Goal: Transaction & Acquisition: Book appointment/travel/reservation

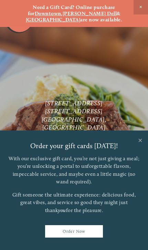
click at [142, 141] on link "Close" at bounding box center [140, 140] width 13 height 19
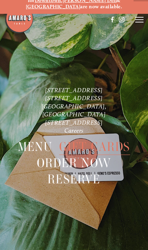
scroll to position [27, 0]
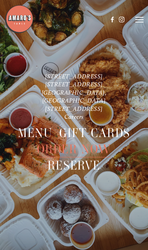
click at [94, 161] on span "Reserve" at bounding box center [74, 165] width 53 height 16
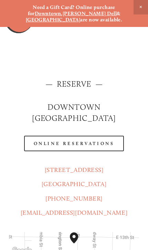
click at [107, 136] on link "Online Reservations" at bounding box center [74, 143] width 100 height 16
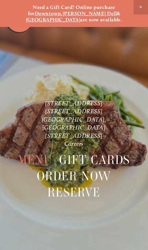
click at [81, 17] on strong "[GEOGRAPHIC_DATA]" at bounding box center [53, 20] width 55 height 6
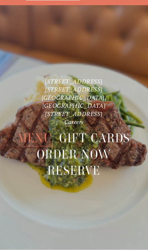
scroll to position [27, 0]
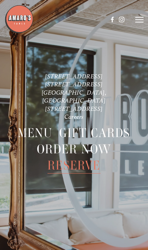
click at [85, 162] on span "Reserve" at bounding box center [74, 165] width 53 height 16
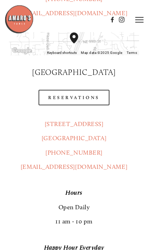
scroll to position [353, 0]
click at [96, 90] on link "Reservations" at bounding box center [74, 98] width 71 height 16
